Goal: Book appointment/travel/reservation

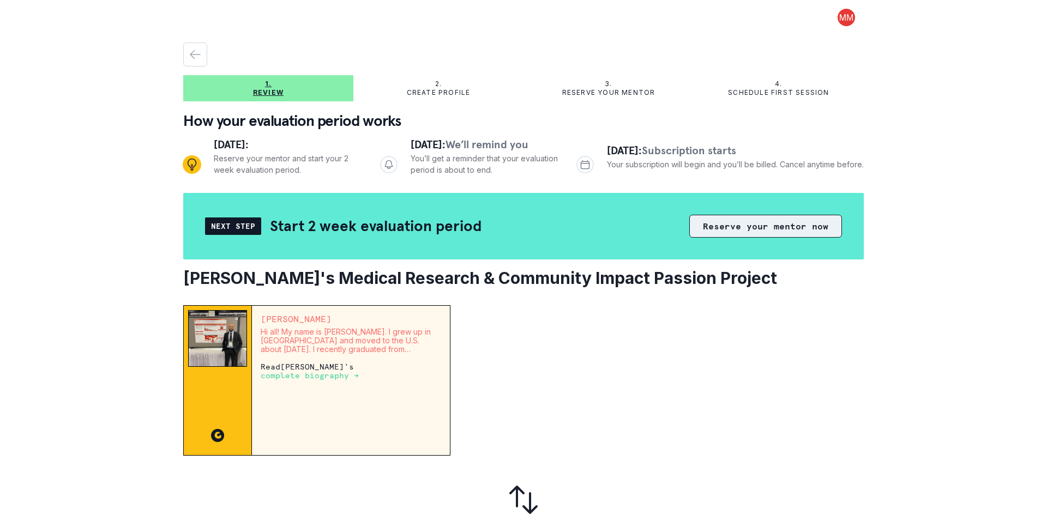
click at [717, 228] on button "Reserve your mentor now" at bounding box center [765, 226] width 153 height 23
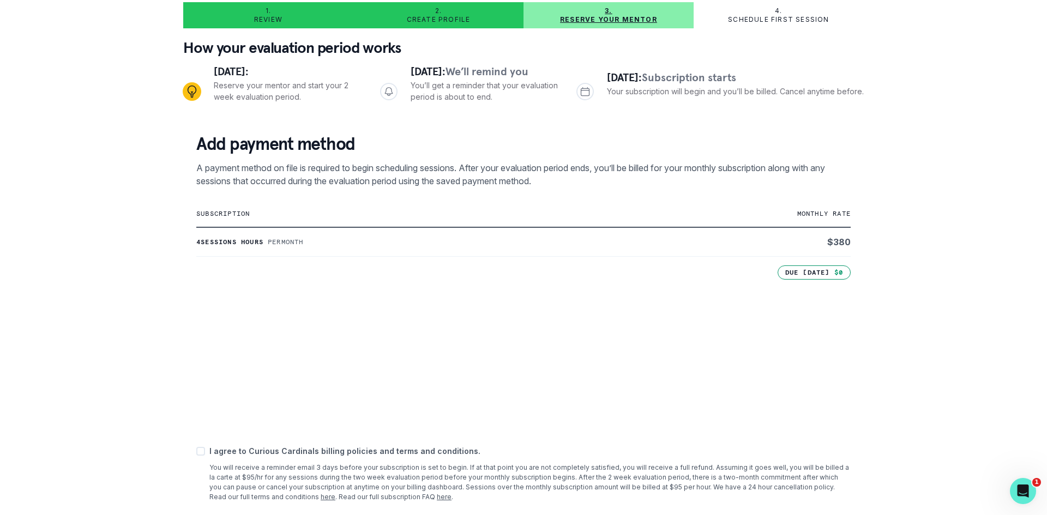
scroll to position [129, 0]
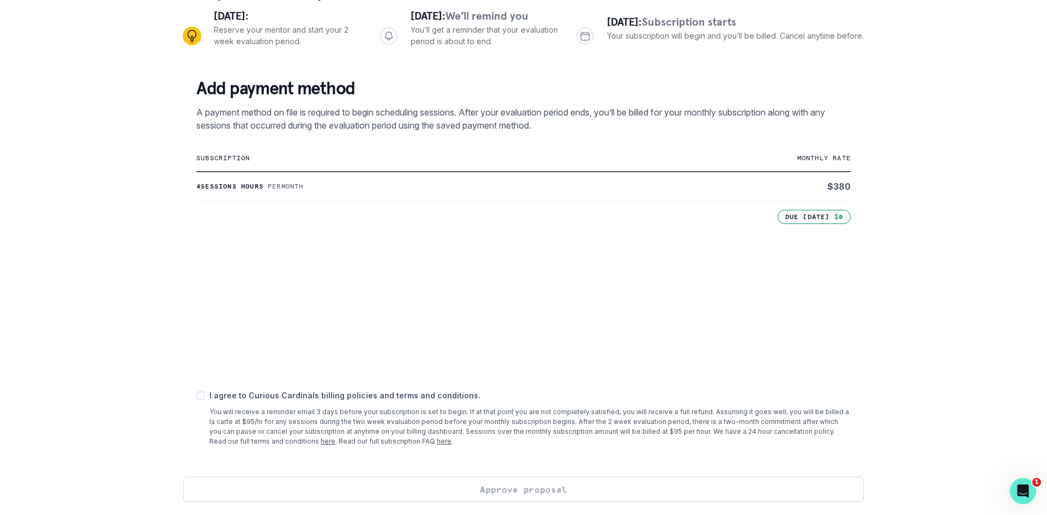
click at [197, 397] on span at bounding box center [200, 396] width 9 height 9
click at [196, 396] on input "checkbox" at bounding box center [196, 396] width 1 height 1
checkbox input "true"
click at [522, 491] on button "Approve proposal" at bounding box center [523, 489] width 681 height 25
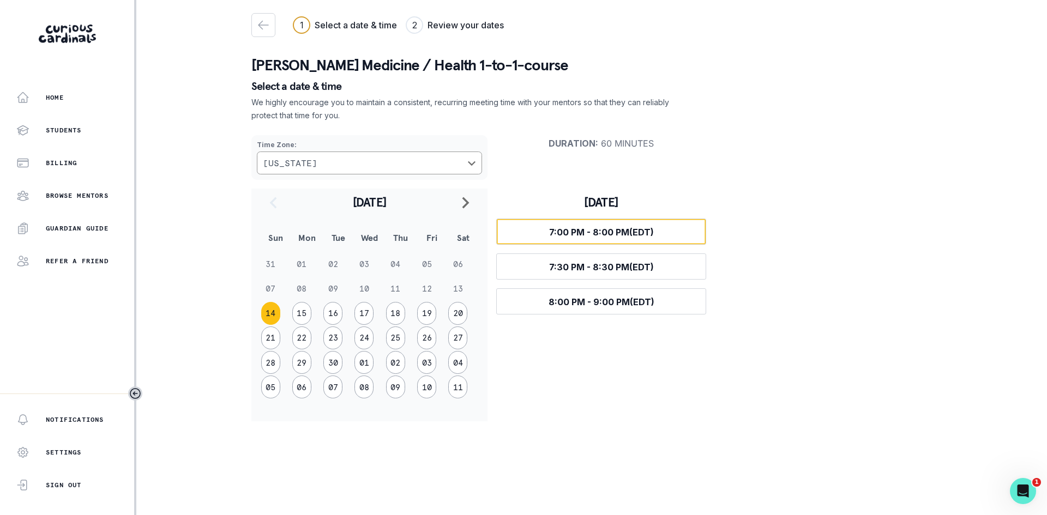
click at [604, 231] on span "7:00 PM - 8:00 PM (EDT)" at bounding box center [601, 232] width 105 height 11
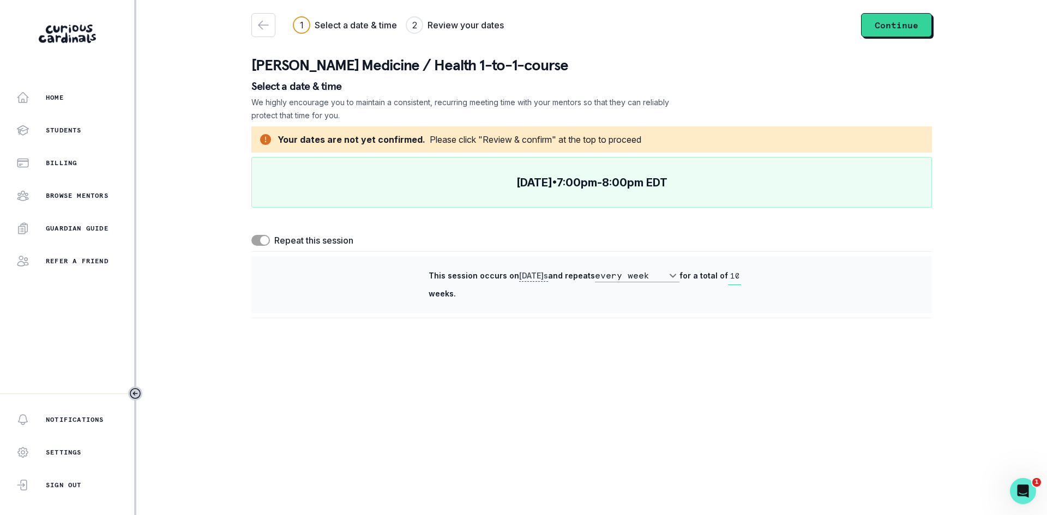
click at [252, 239] on span at bounding box center [260, 240] width 19 height 11
click at [251, 235] on input "checkbox" at bounding box center [251, 234] width 1 height 1
click at [254, 238] on span at bounding box center [256, 240] width 9 height 9
click at [251, 235] on input "checkbox" at bounding box center [251, 234] width 1 height 1
checkbox input "true"
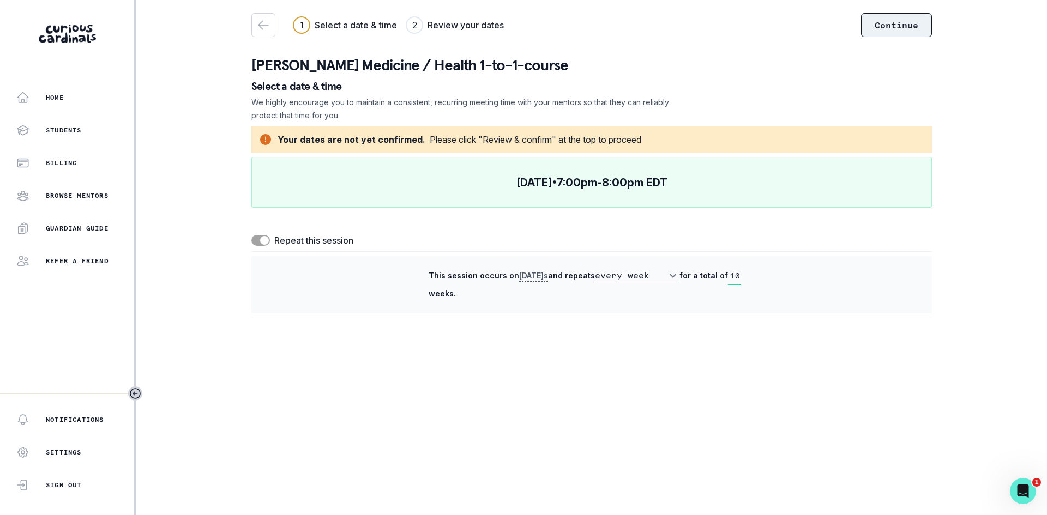
click at [897, 26] on button "Continue" at bounding box center [896, 25] width 71 height 24
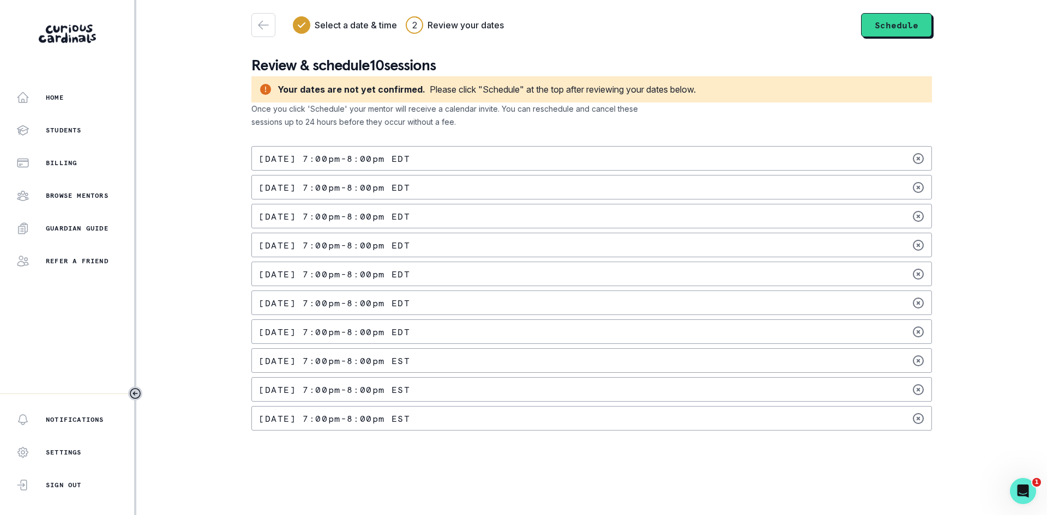
click at [275, 157] on p "[DATE] 7:00pm - 8:00pm EDT" at bounding box center [334, 158] width 152 height 9
click at [898, 31] on button "Schedule" at bounding box center [896, 25] width 71 height 24
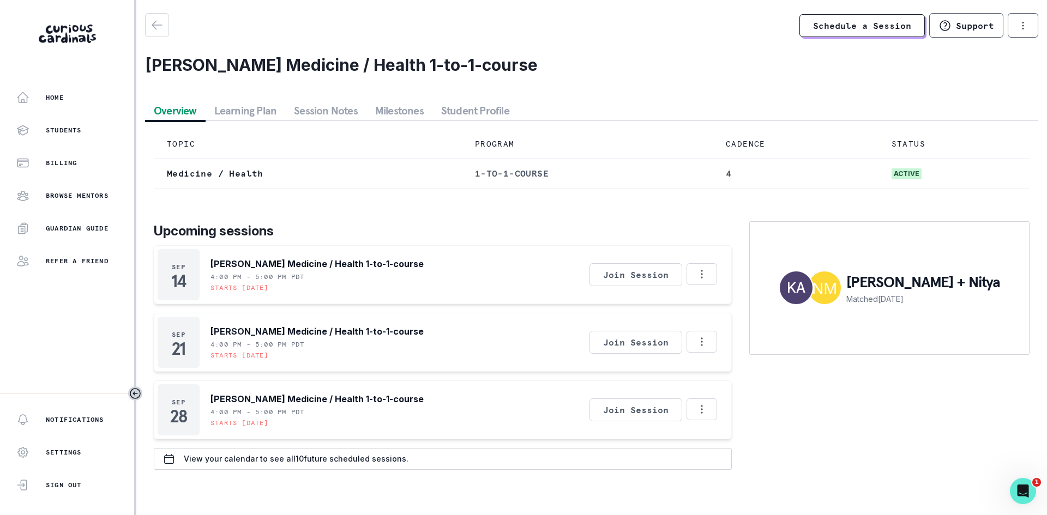
click at [254, 110] on button "Learning Plan" at bounding box center [246, 111] width 80 height 20
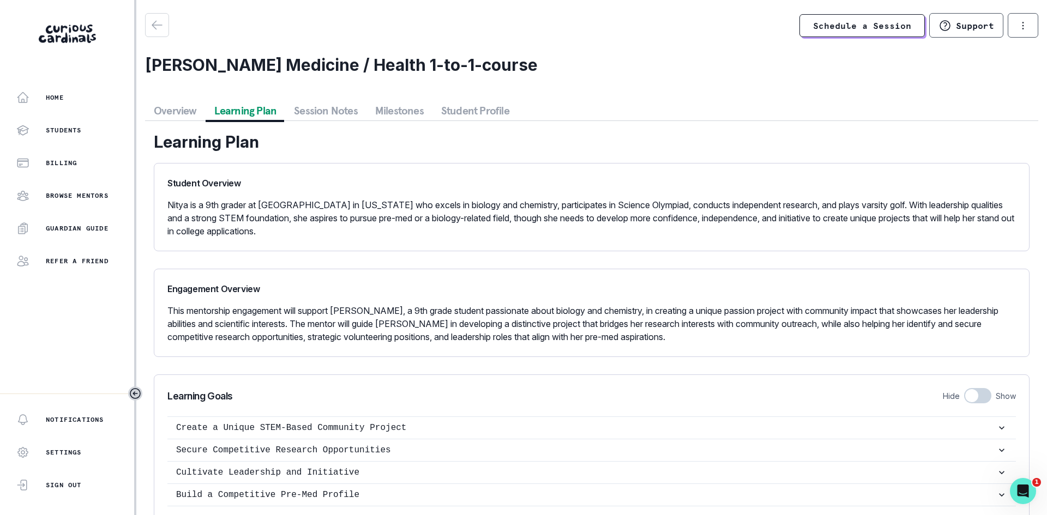
click at [465, 110] on button "Student Profile" at bounding box center [475, 111] width 86 height 20
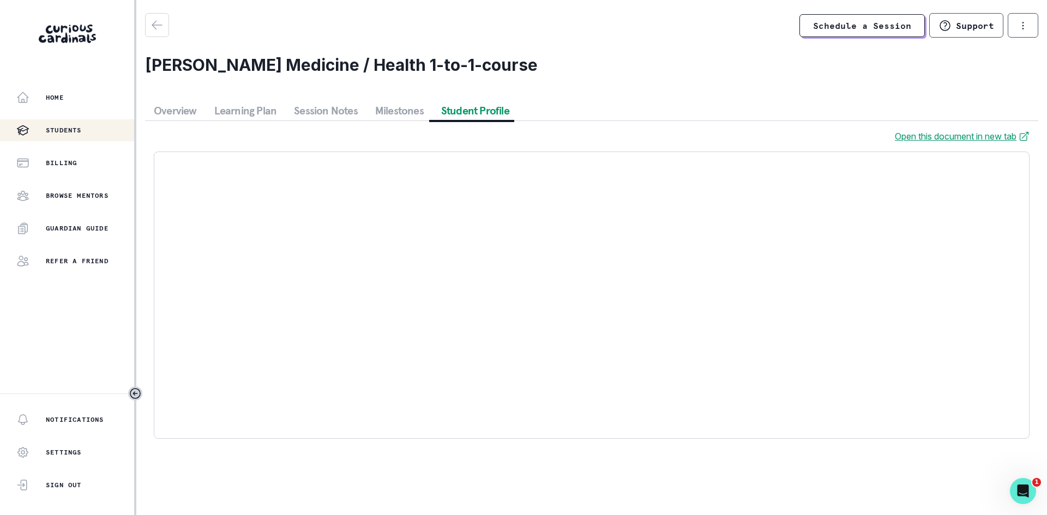
click at [65, 125] on div "Students" at bounding box center [75, 130] width 118 height 13
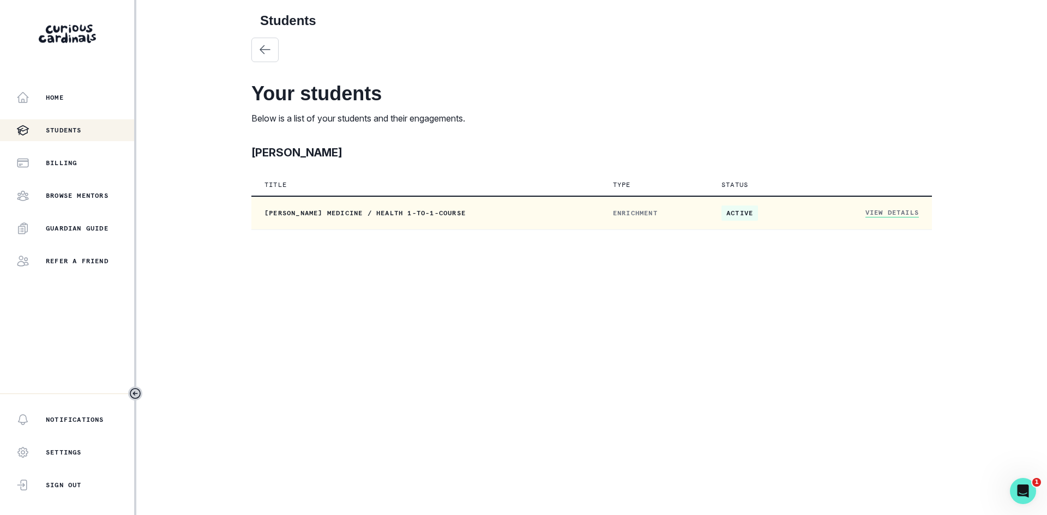
click at [882, 215] on link "View Details" at bounding box center [891, 212] width 53 height 9
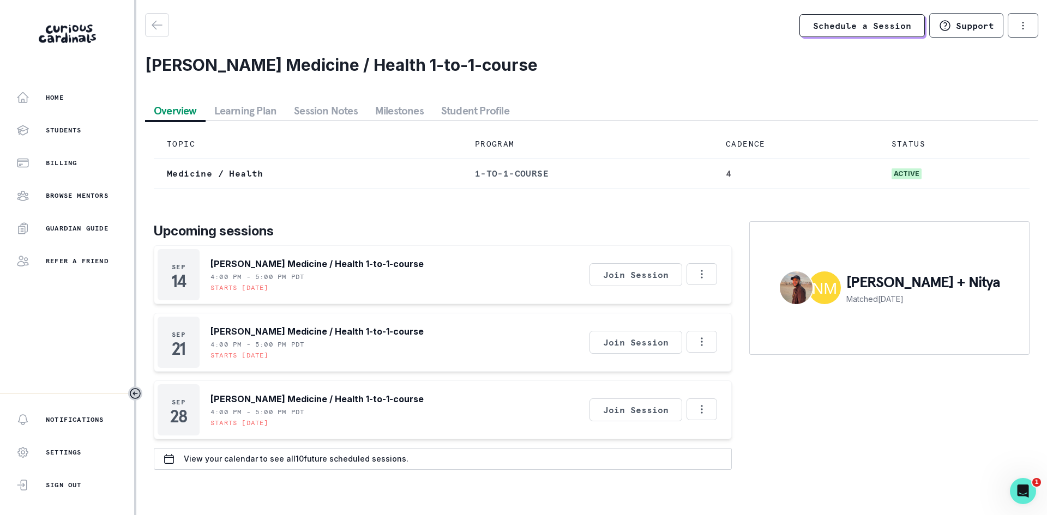
click at [461, 112] on button "Student Profile" at bounding box center [475, 111] width 86 height 20
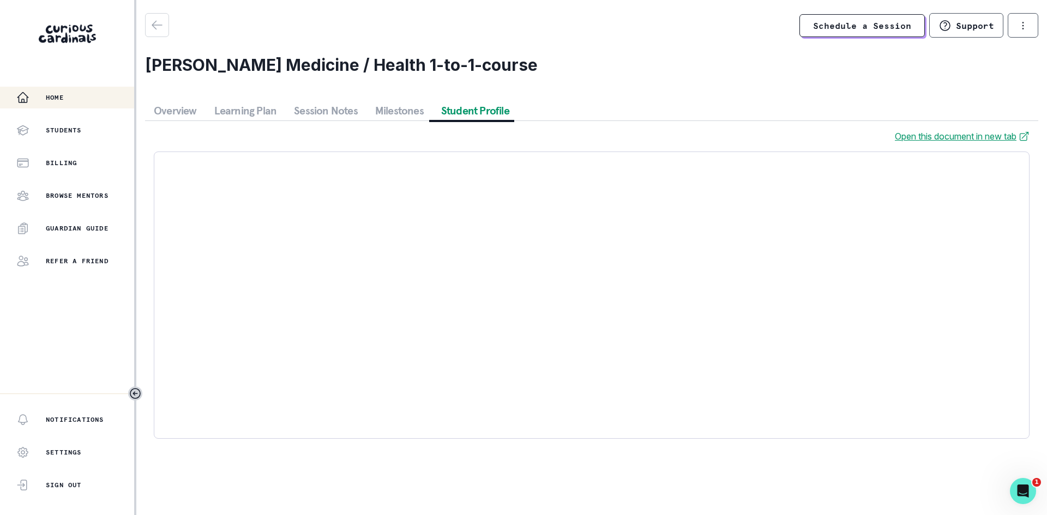
click at [63, 94] on p "Home" at bounding box center [55, 97] width 18 height 9
